Goal: Information Seeking & Learning: Learn about a topic

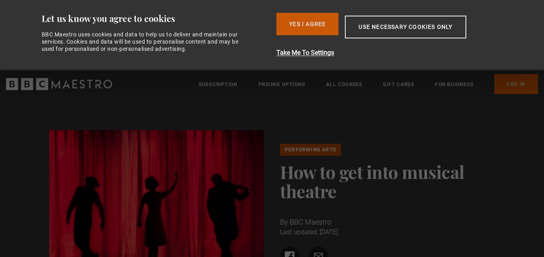
click at [327, 18] on button "Yes I Agree" at bounding box center [307, 24] width 62 height 22
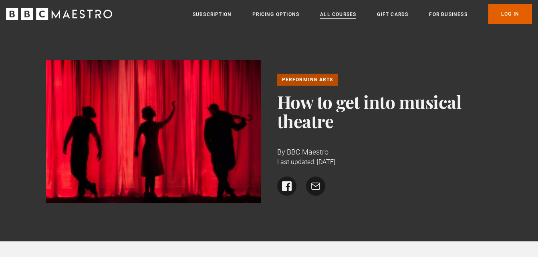
click at [327, 18] on link "All Courses" at bounding box center [338, 14] width 36 height 8
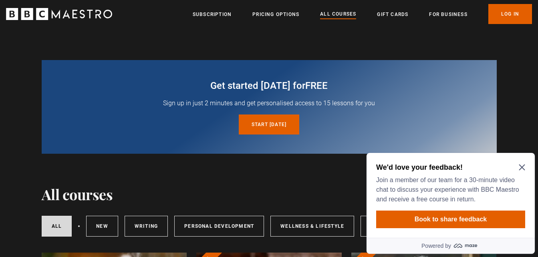
click at [517, 168] on h2 "We'd love your feedback!" at bounding box center [449, 168] width 146 height 10
click at [523, 168] on icon "Close Maze Prompt" at bounding box center [521, 167] width 6 height 6
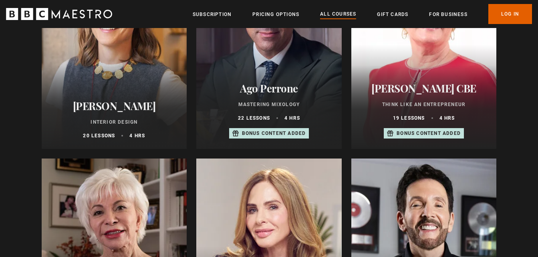
scroll to position [603, 0]
